Goal: Go to known website: Access a specific website the user already knows

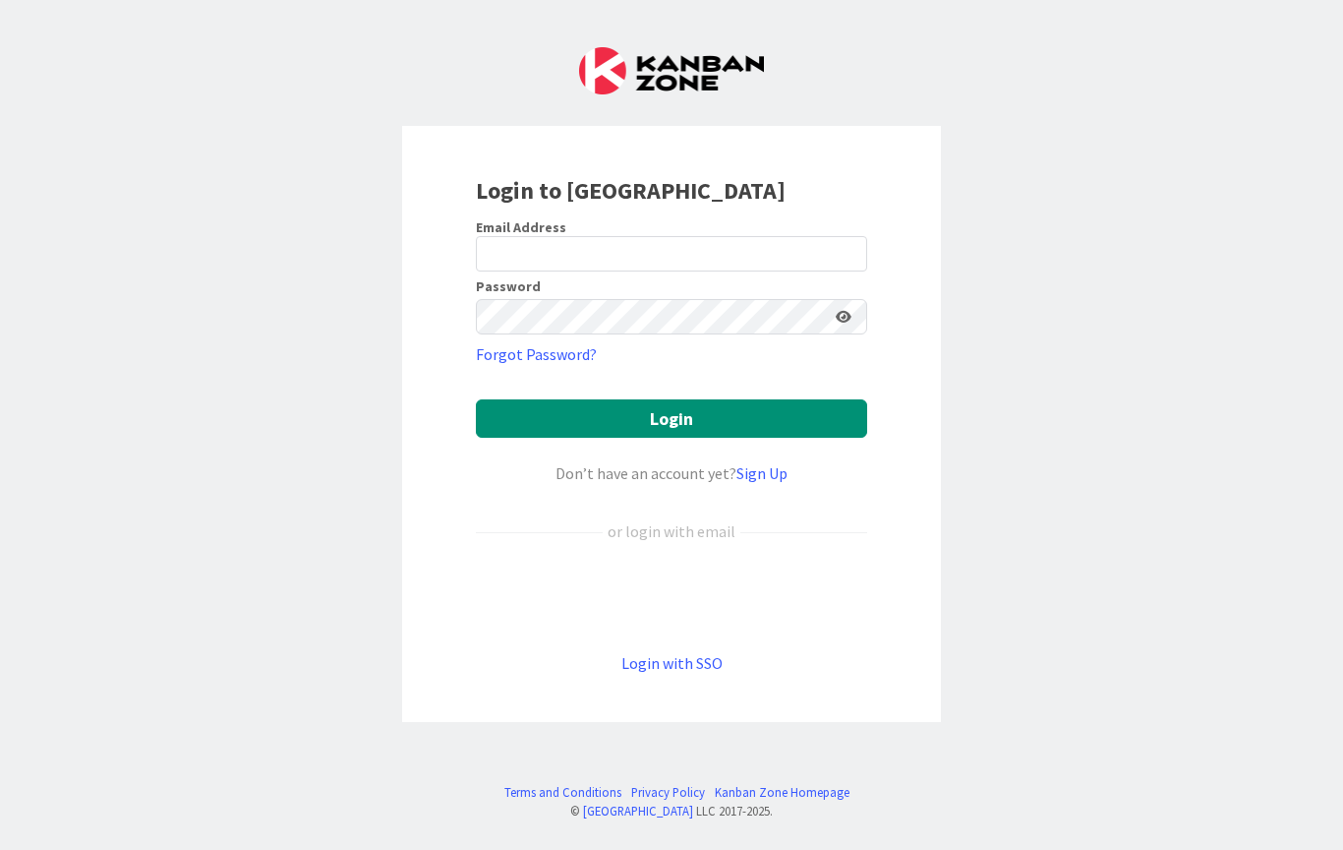
click at [709, 596] on div "Sign in with Google. Opens in new tab" at bounding box center [671, 596] width 391 height 43
